Goal: Check status: Check status

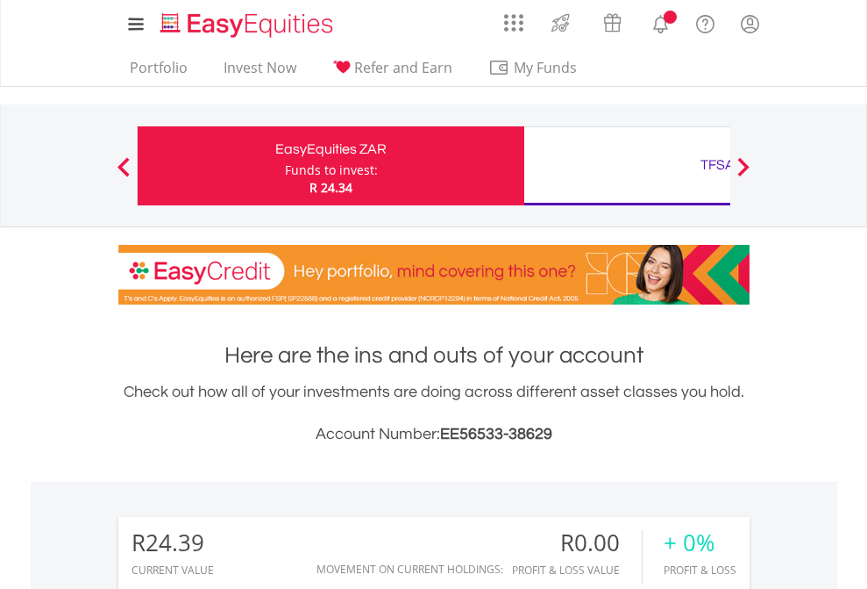
scroll to position [168, 275]
click at [285, 166] on div "Funds to invest:" at bounding box center [331, 170] width 93 height 18
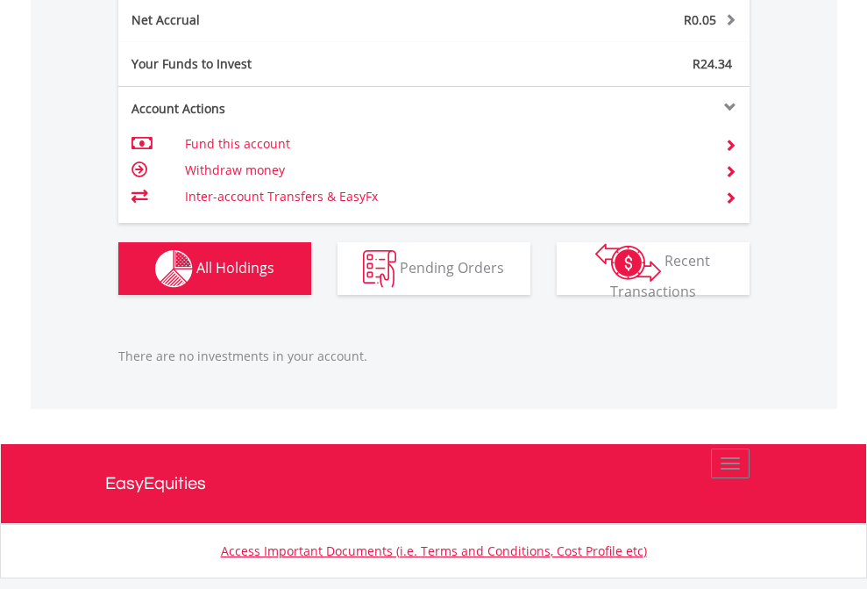
scroll to position [1778, 0]
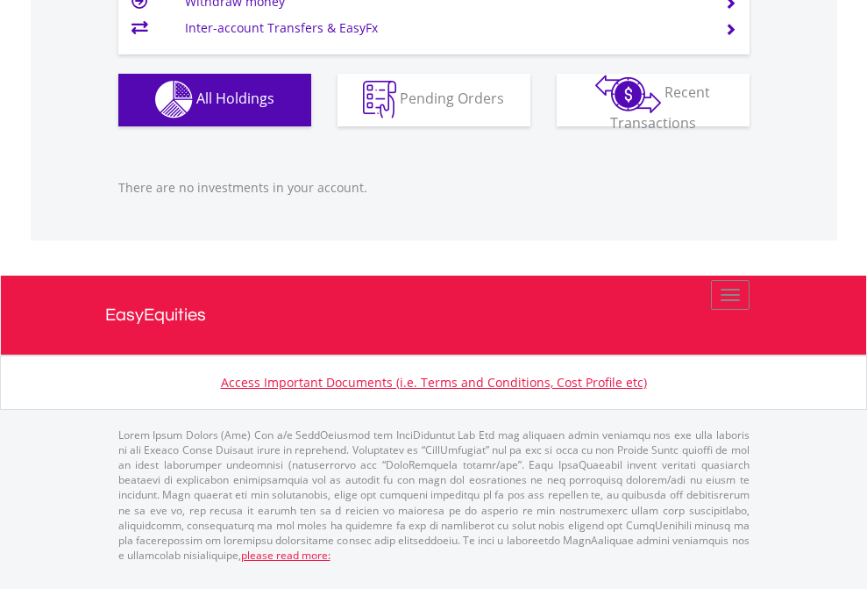
scroll to position [1737, 0]
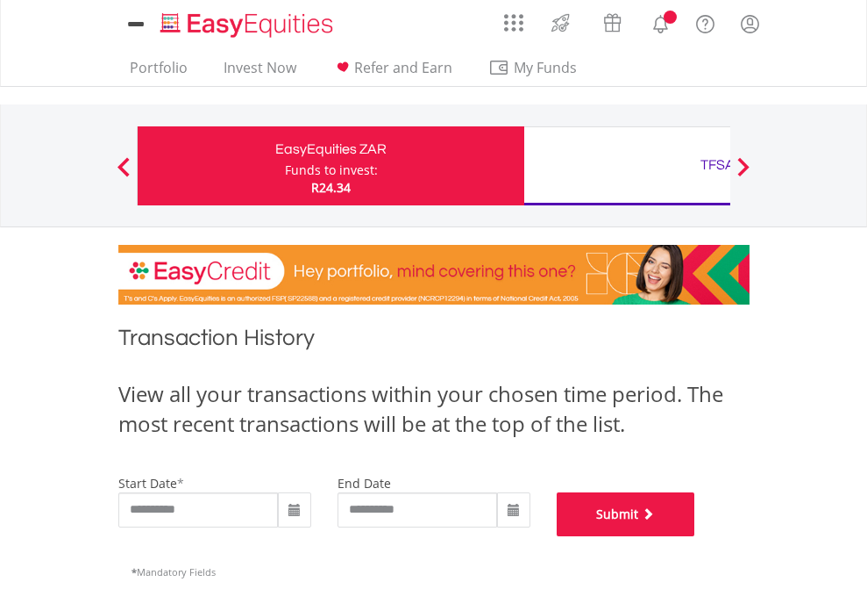
click at [696, 536] on button "Submit" at bounding box center [626, 514] width 139 height 44
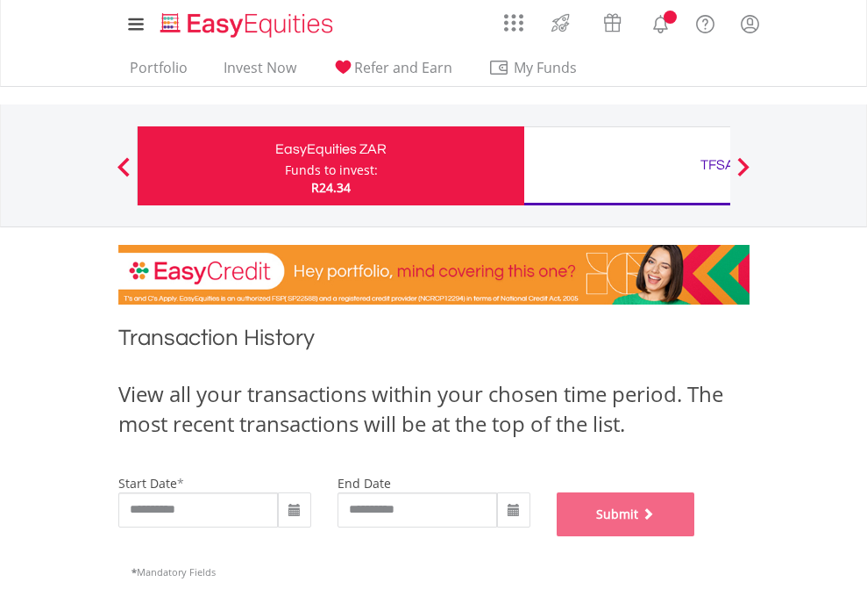
scroll to position [711, 0]
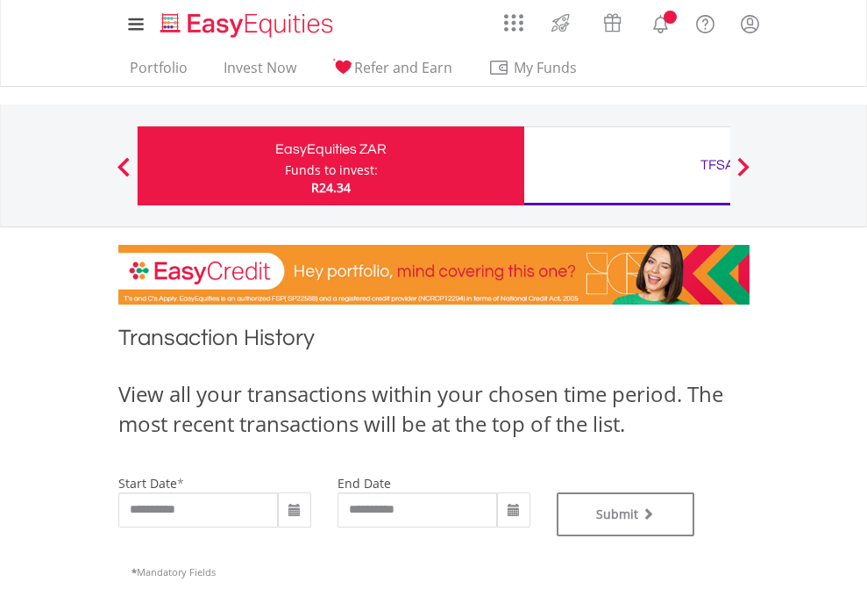
click at [627, 166] on div "TFSA" at bounding box center [718, 165] width 366 height 25
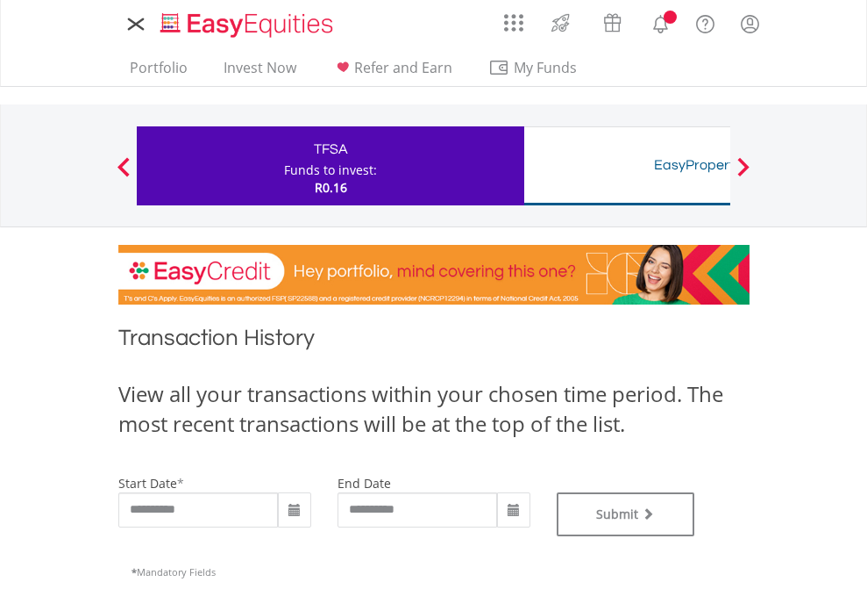
type input "**********"
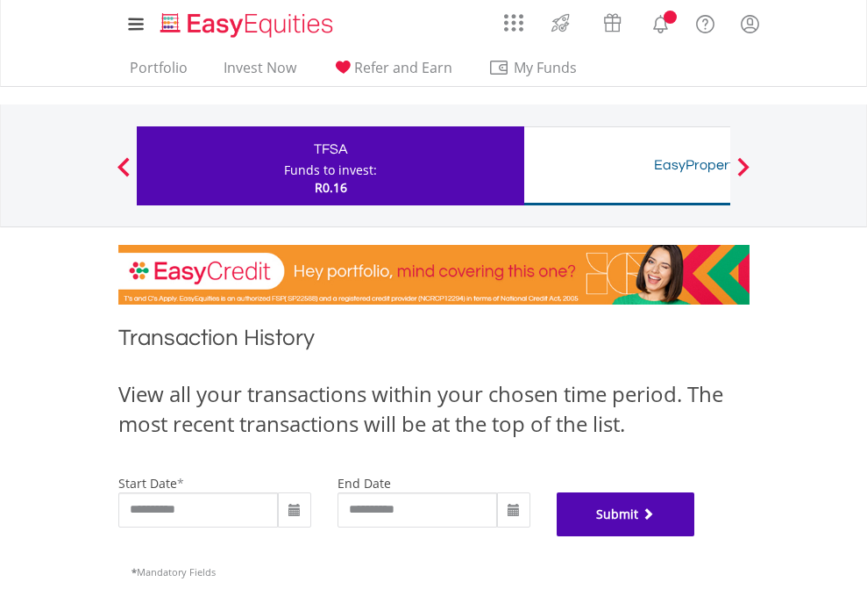
click at [696, 536] on button "Submit" at bounding box center [626, 514] width 139 height 44
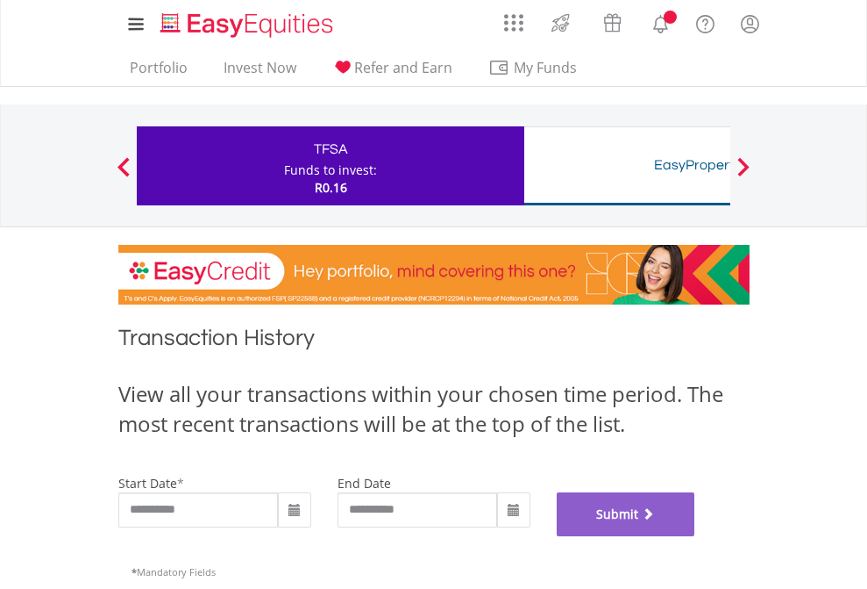
scroll to position [711, 0]
